Goal: Information Seeking & Learning: Understand process/instructions

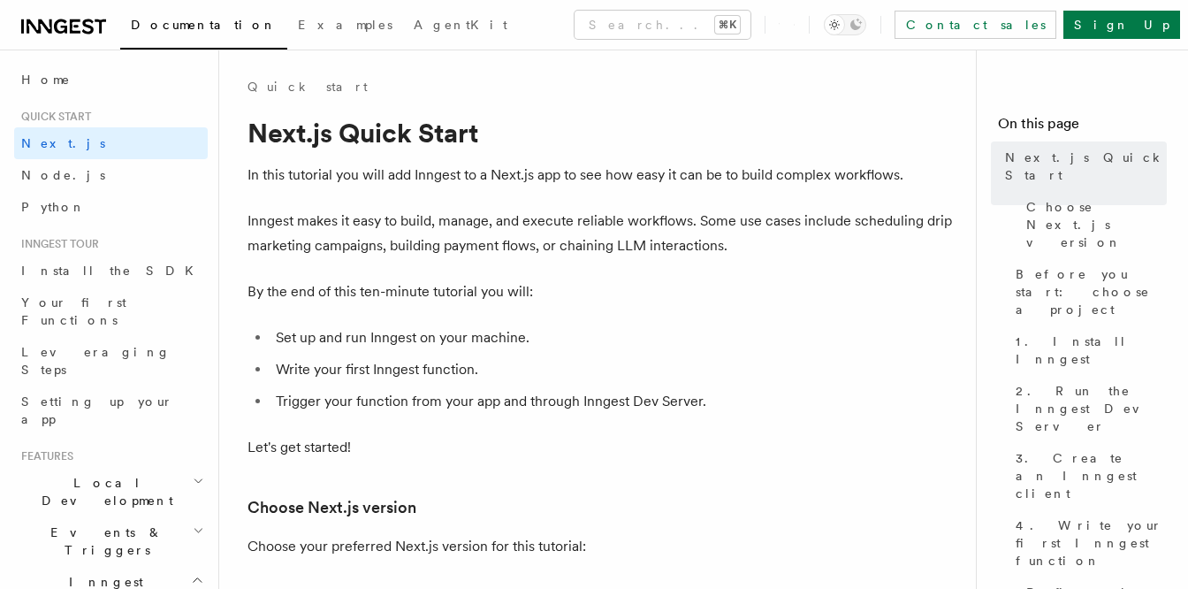
click at [626, 347] on li "Set up and run Inngest on your machine." at bounding box center [613, 337] width 684 height 25
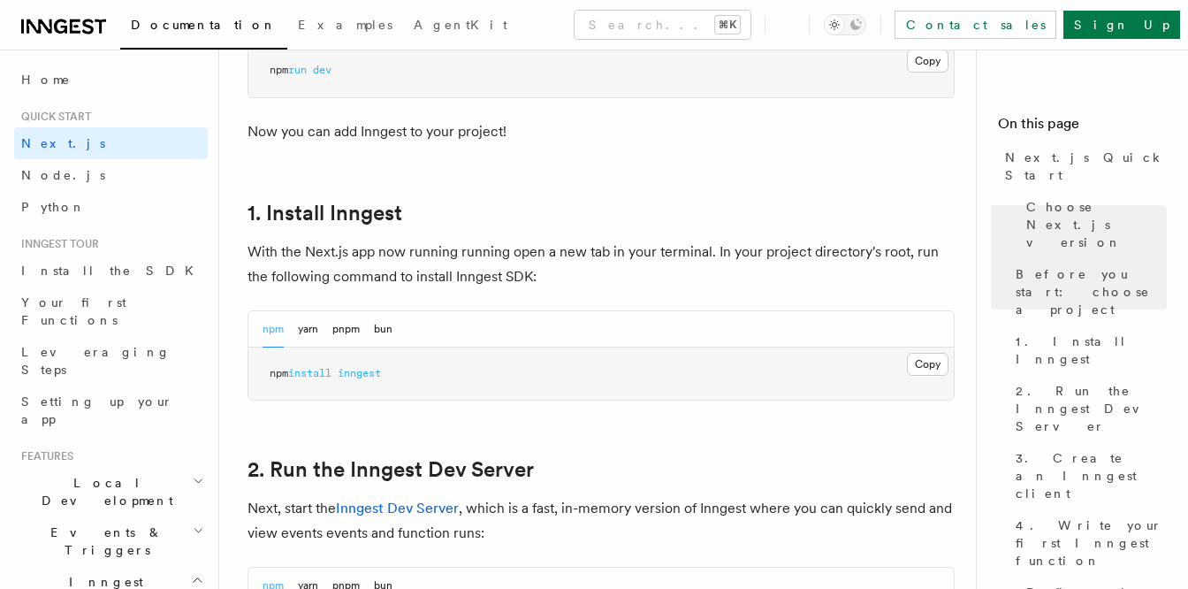
scroll to position [897, 0]
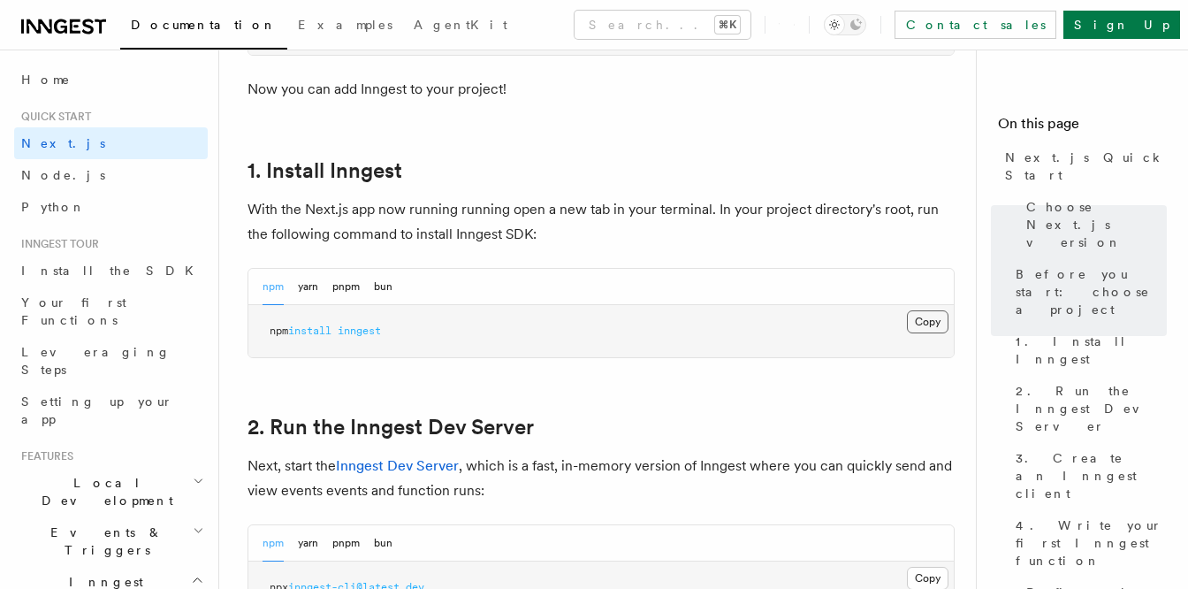
click at [931, 327] on button "Copy Copied" at bounding box center [928, 321] width 42 height 23
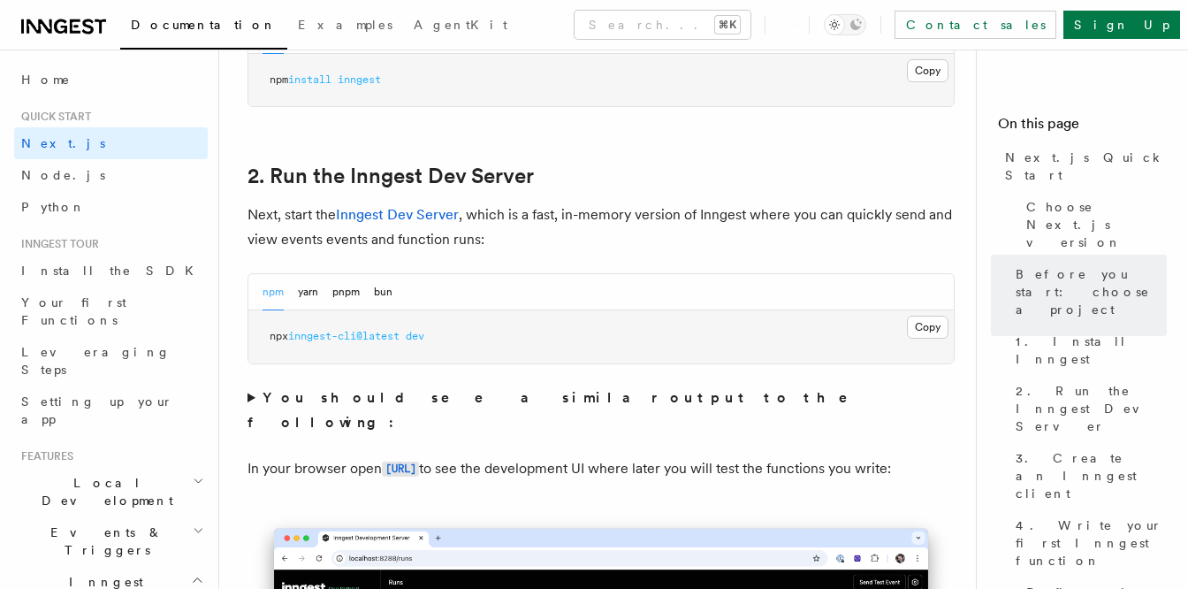
scroll to position [1149, 0]
click at [872, 360] on pre "npx inngest-cli@latest dev" at bounding box center [601, 335] width 706 height 53
click at [871, 360] on pre "npx inngest-cli@latest dev" at bounding box center [601, 335] width 706 height 53
click at [916, 328] on button "Copy Copied" at bounding box center [928, 326] width 42 height 23
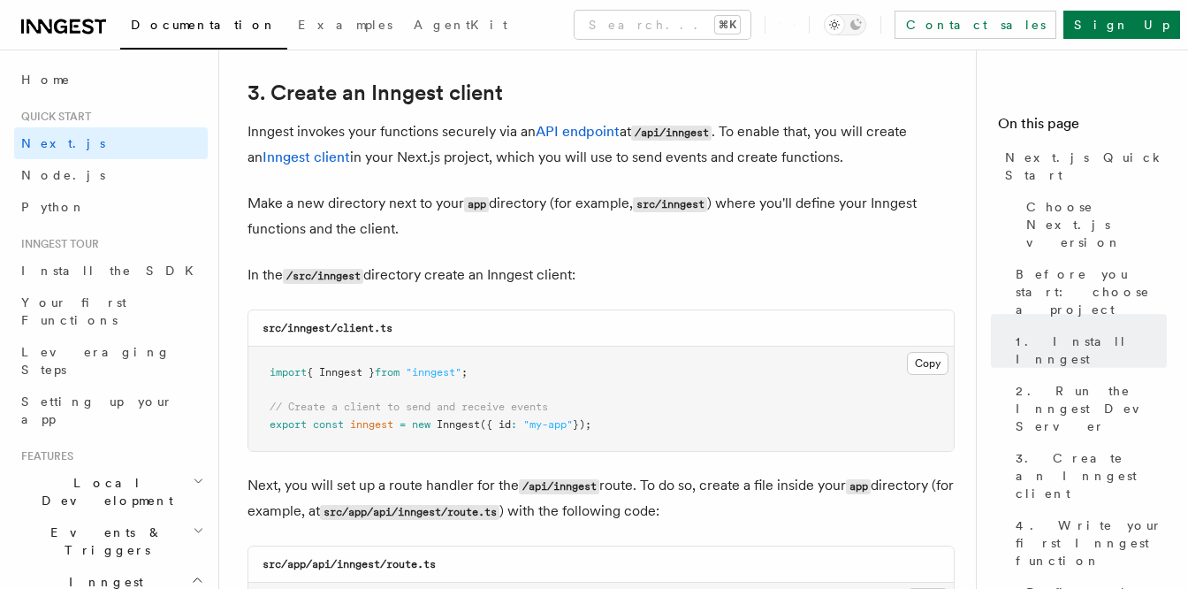
scroll to position [2079, 0]
click at [304, 333] on code "src/inngest/client.ts" at bounding box center [328, 327] width 130 height 12
copy code "inngest"
drag, startPoint x: 340, startPoint y: 328, endPoint x: 424, endPoint y: 328, distance: 84.9
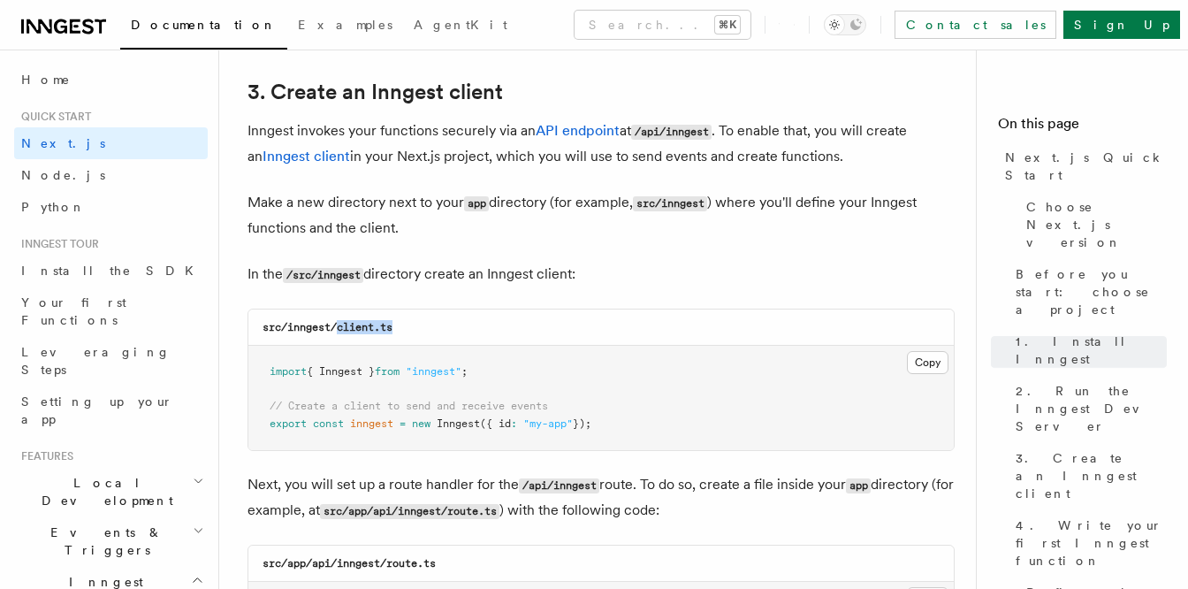
click at [424, 328] on div "src/inngest/client.ts" at bounding box center [601, 327] width 706 height 36
copy code "client.ts"
click at [559, 408] on pre "import { Inngest } from "inngest" ; // Create a client to send and receive even…" at bounding box center [601, 398] width 706 height 104
click at [932, 355] on button "Copy Copied" at bounding box center [928, 362] width 42 height 23
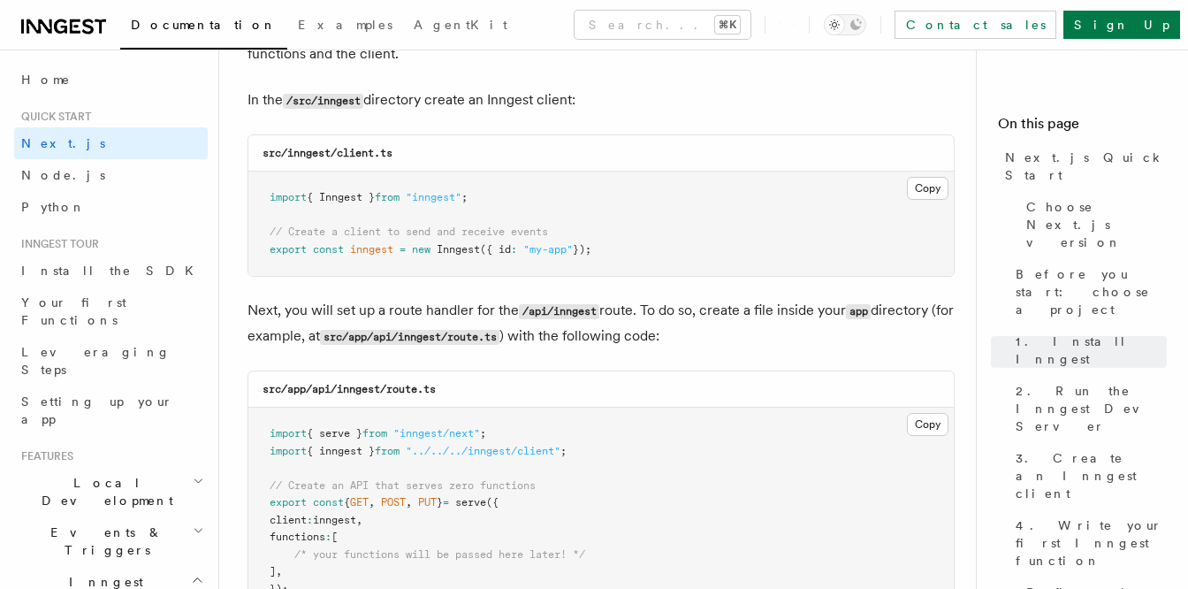
scroll to position [2257, 0]
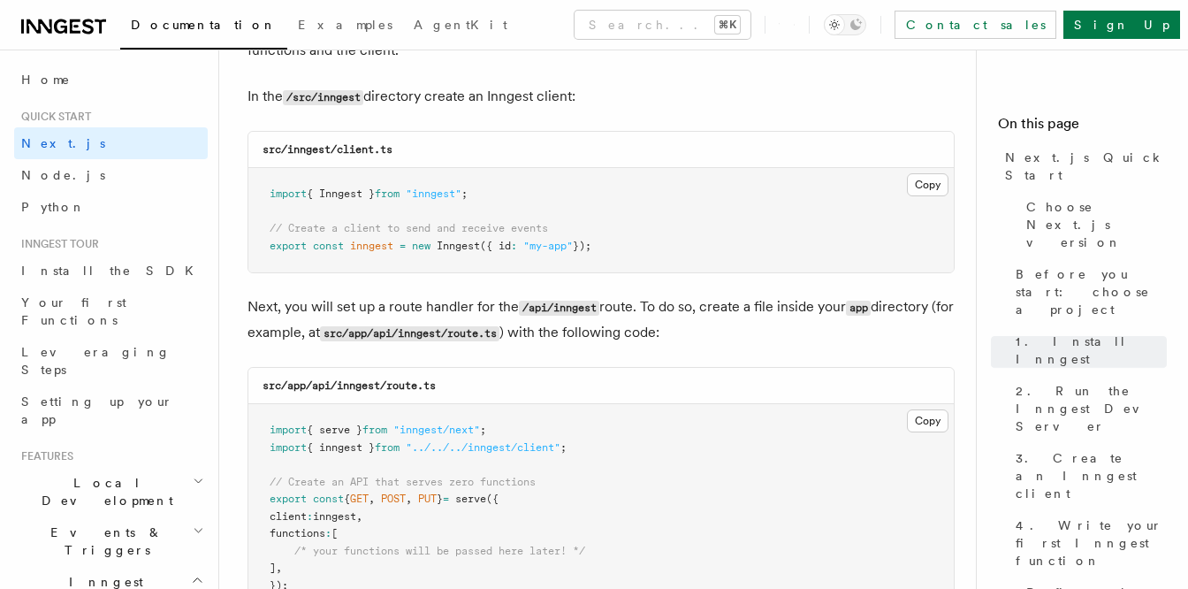
click at [364, 387] on code "src/app/api/inngest/route.ts" at bounding box center [349, 385] width 173 height 12
copy code "inngest"
drag, startPoint x: 390, startPoint y: 385, endPoint x: 461, endPoint y: 385, distance: 70.7
click at [461, 385] on div "src/app/api/inngest/route.ts" at bounding box center [601, 386] width 706 height 36
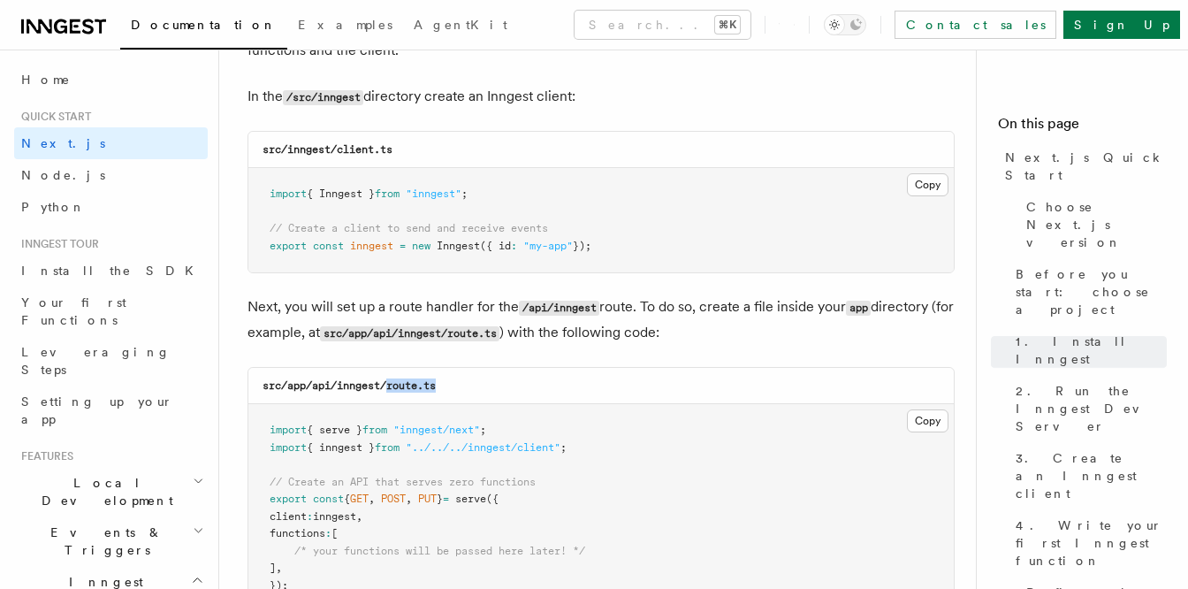
copy code "route.ts"
click at [609, 443] on pre "import { serve } from "inngest/next" ; import { inngest } from "../../../innges…" at bounding box center [601, 508] width 706 height 208
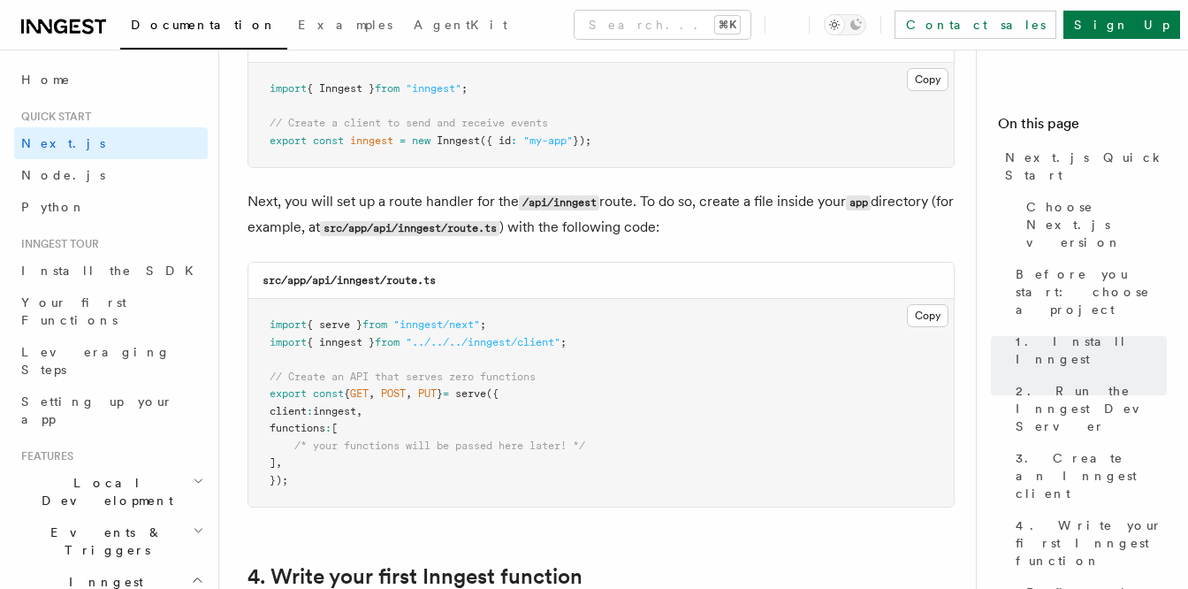
scroll to position [2401, 0]
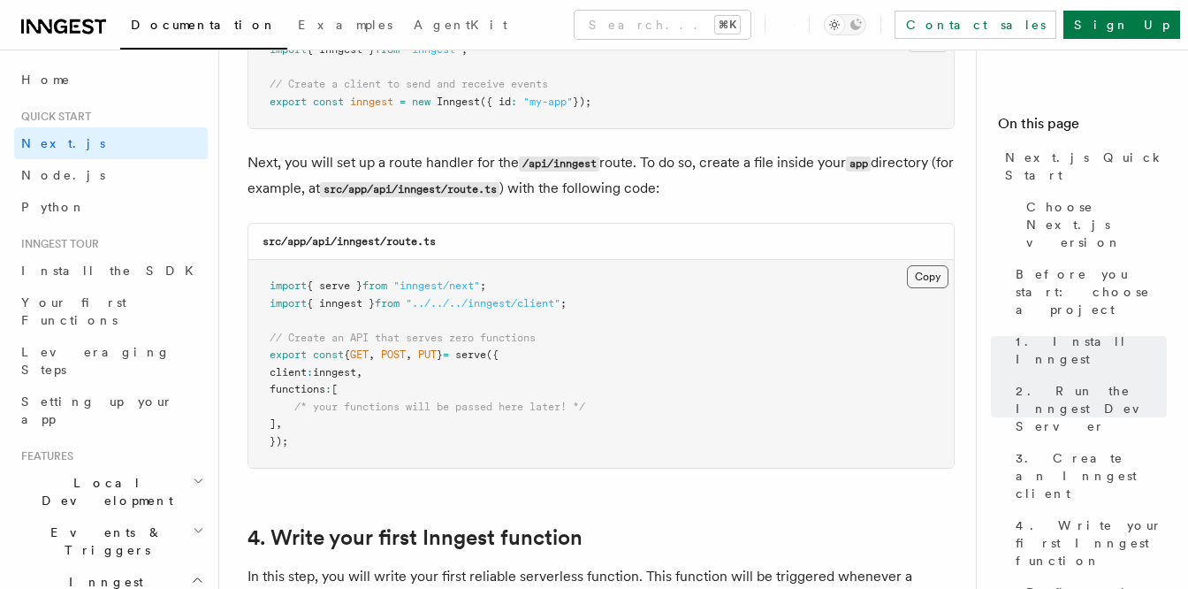
click at [927, 283] on button "Copy Copied" at bounding box center [928, 276] width 42 height 23
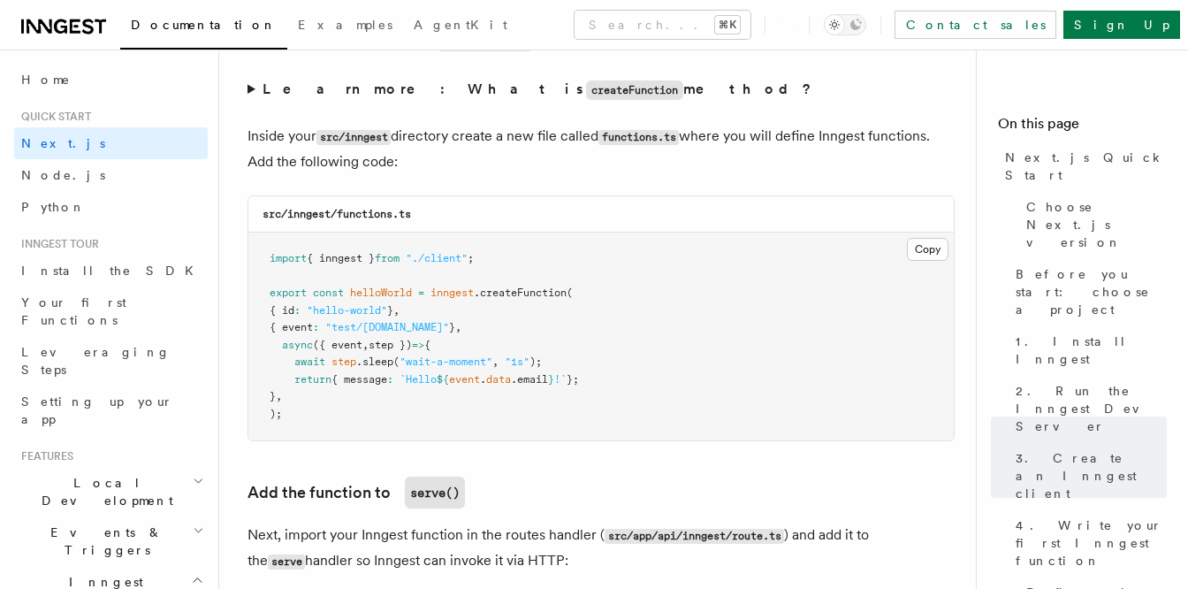
scroll to position [3096, 0]
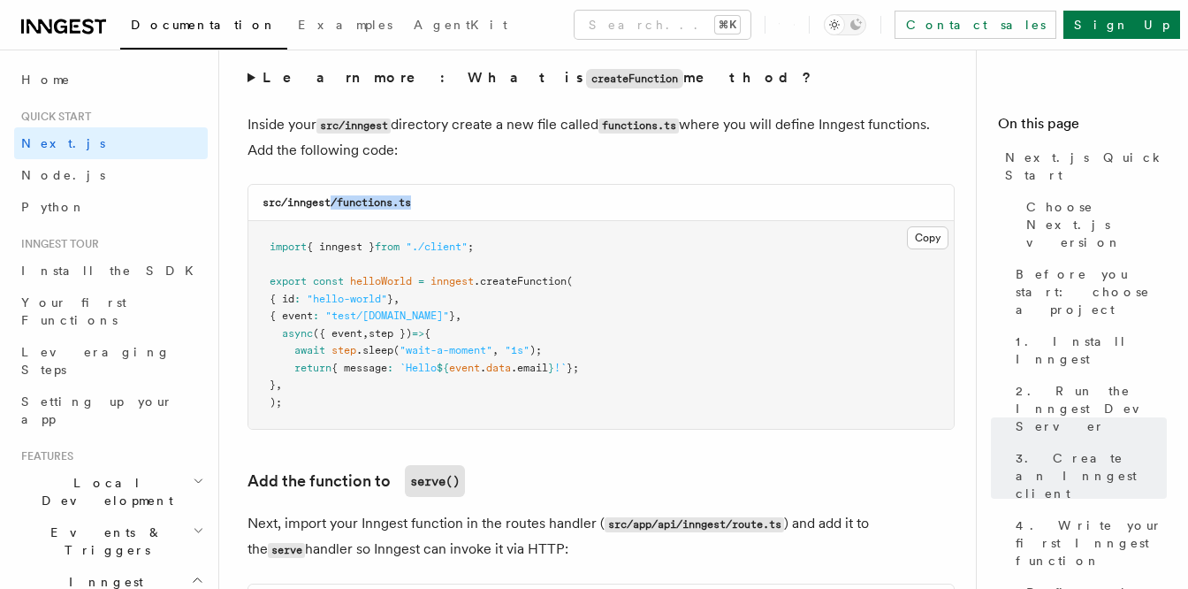
drag, startPoint x: 335, startPoint y: 205, endPoint x: 429, endPoint y: 209, distance: 93.8
click at [429, 209] on div "src/inngest/functions.ts" at bounding box center [601, 203] width 706 height 36
drag, startPoint x: 339, startPoint y: 205, endPoint x: 445, endPoint y: 205, distance: 106.1
click at [445, 205] on div "src/inngest/functions.ts" at bounding box center [601, 203] width 706 height 36
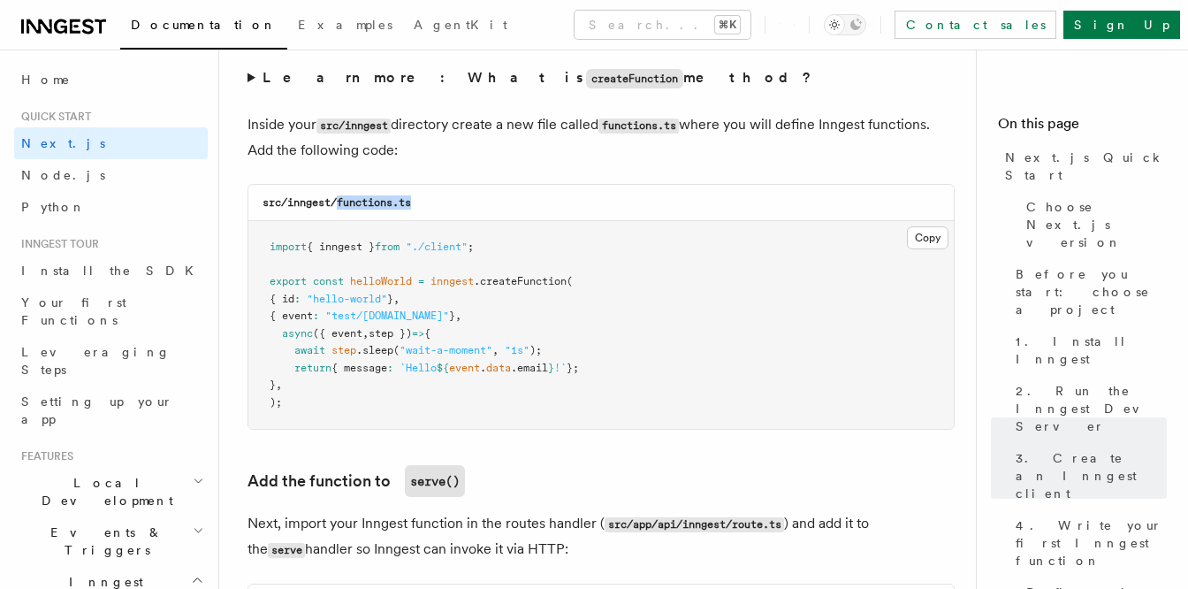
copy code "functions.ts"
click at [715, 297] on pre "import { inngest } from "./client" ; export const helloWorld = inngest .createF…" at bounding box center [601, 325] width 706 height 208
click at [923, 243] on button "Copy Copied" at bounding box center [928, 237] width 42 height 23
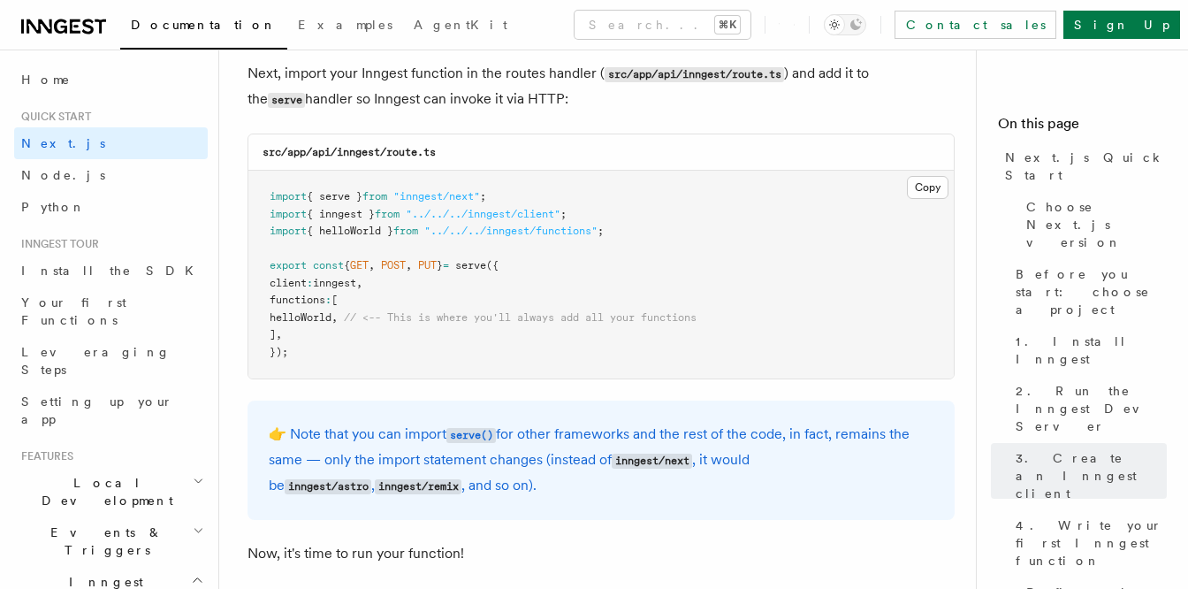
scroll to position [3547, 0]
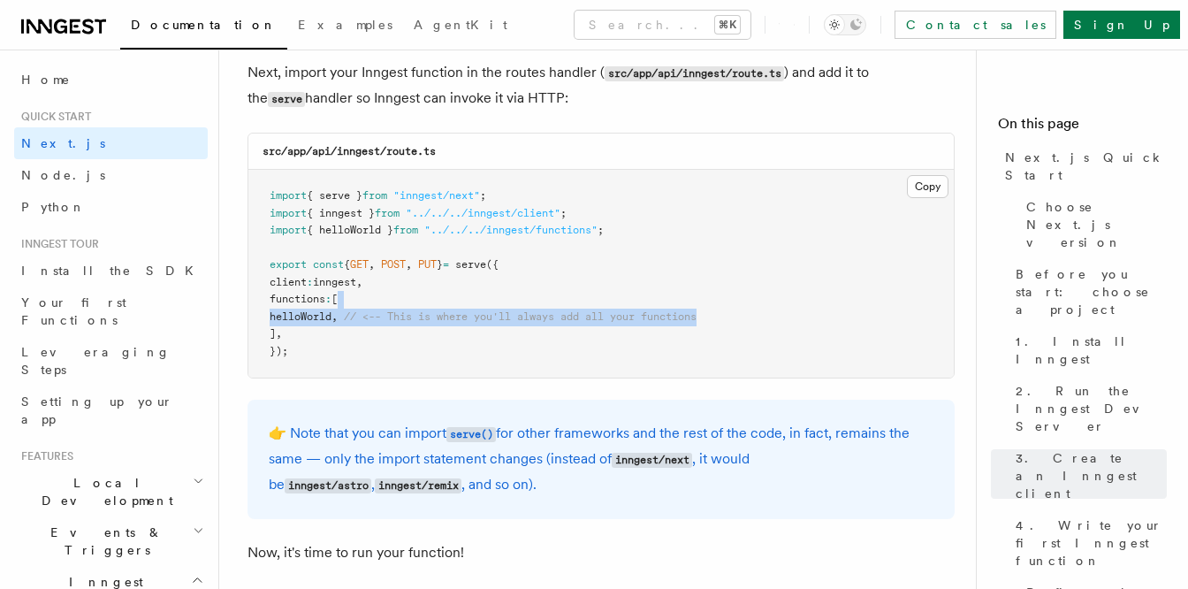
drag, startPoint x: 735, startPoint y: 327, endPoint x: 738, endPoint y: 304, distance: 23.3
click at [738, 304] on pre "import { serve } from "inngest/next" ; import { inngest } from "../../../innges…" at bounding box center [601, 274] width 706 height 208
copy code "helloWorld , // <-- This is where you'll always add all your functions"
